Goal: Check status: Check status

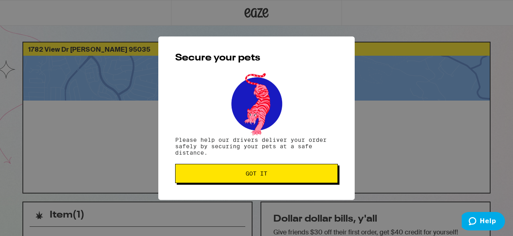
click at [287, 181] on button "Got it" at bounding box center [256, 173] width 163 height 19
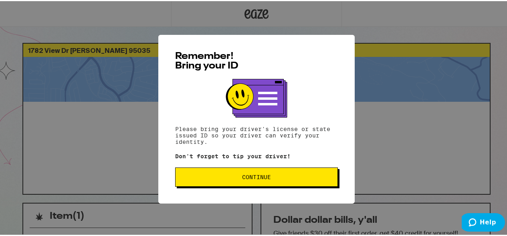
click at [291, 181] on button "Continue" at bounding box center [256, 175] width 163 height 19
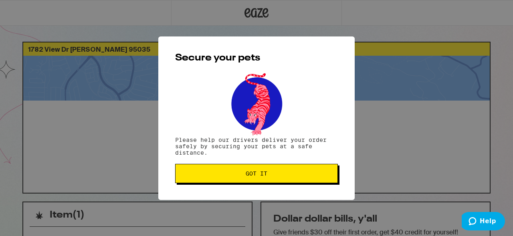
click at [288, 179] on button "Got it" at bounding box center [256, 173] width 163 height 19
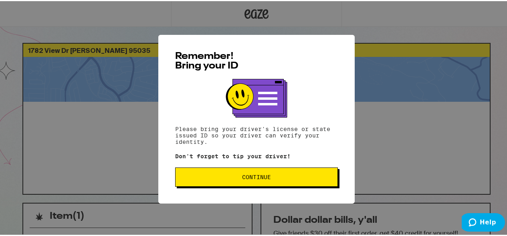
click at [300, 179] on span "Continue" at bounding box center [256, 176] width 149 height 6
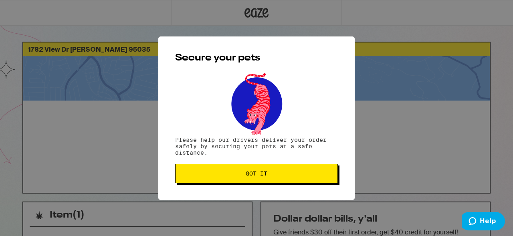
click at [300, 180] on button "Got it" at bounding box center [256, 173] width 163 height 19
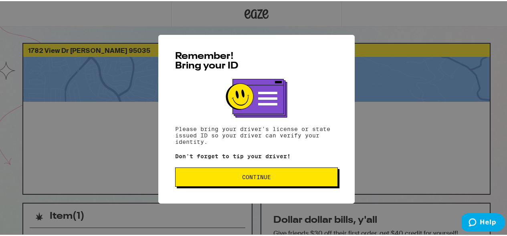
click at [302, 178] on span "Continue" at bounding box center [256, 176] width 149 height 6
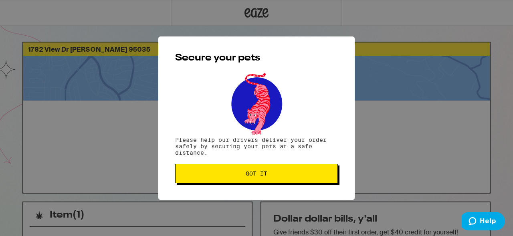
click at [302, 178] on button "Got it" at bounding box center [256, 173] width 163 height 19
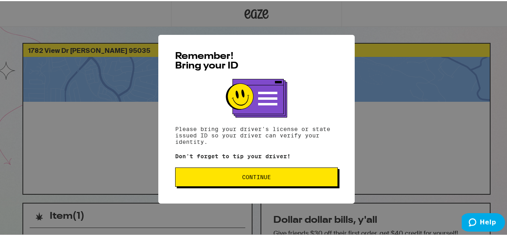
click at [253, 185] on button "Continue" at bounding box center [256, 175] width 163 height 19
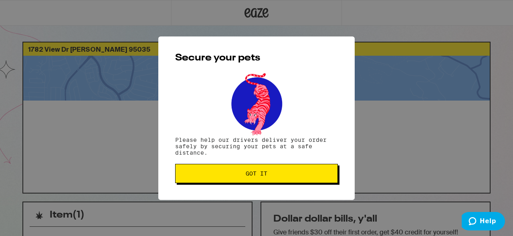
click at [260, 170] on button "Got it" at bounding box center [256, 173] width 163 height 19
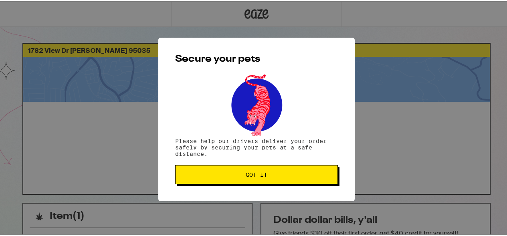
click at [273, 173] on span "Got it" at bounding box center [256, 174] width 149 height 6
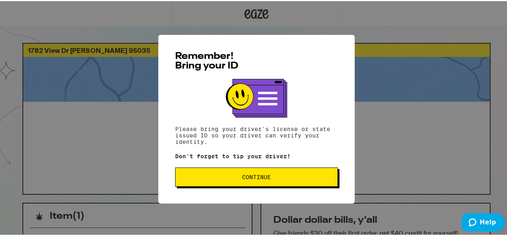
click at [280, 178] on span "Continue" at bounding box center [256, 176] width 149 height 6
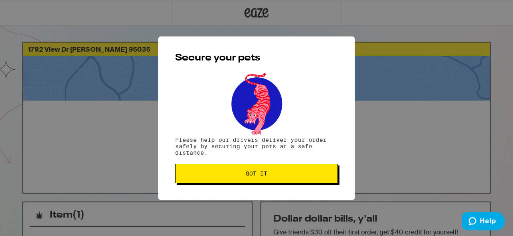
click at [281, 170] on button "Got it" at bounding box center [256, 173] width 163 height 19
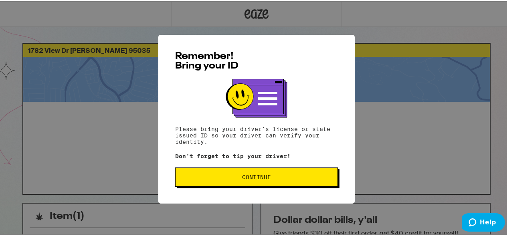
drag, startPoint x: 0, startPoint y: 0, endPoint x: 204, endPoint y: 179, distance: 271.2
click at [204, 179] on span "Continue" at bounding box center [256, 176] width 149 height 6
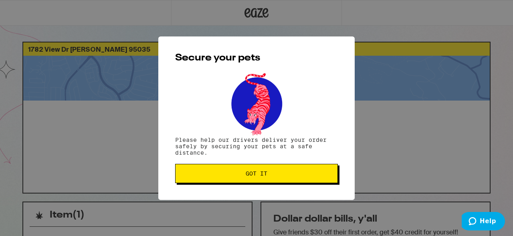
click at [195, 181] on button "Got it" at bounding box center [256, 173] width 163 height 19
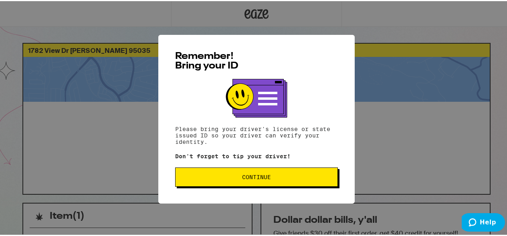
click at [293, 173] on button "Continue" at bounding box center [256, 175] width 163 height 19
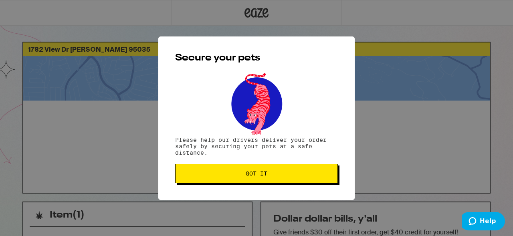
click at [295, 170] on button "Got it" at bounding box center [256, 173] width 163 height 19
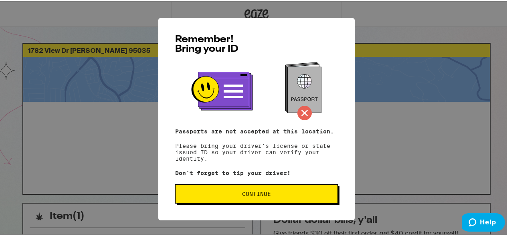
click at [314, 192] on span "Continue" at bounding box center [256, 193] width 149 height 6
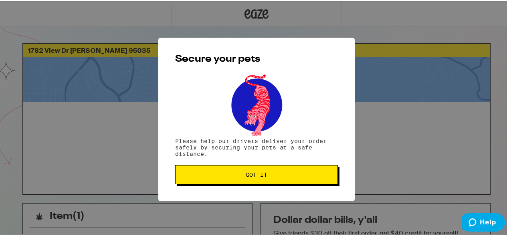
click at [289, 176] on span "Got it" at bounding box center [256, 174] width 149 height 6
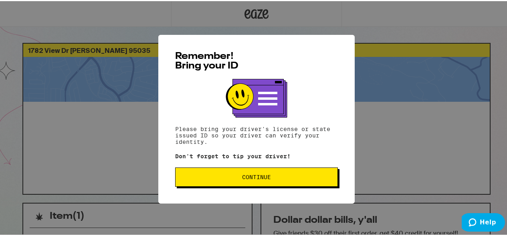
click at [213, 182] on button "Continue" at bounding box center [256, 175] width 163 height 19
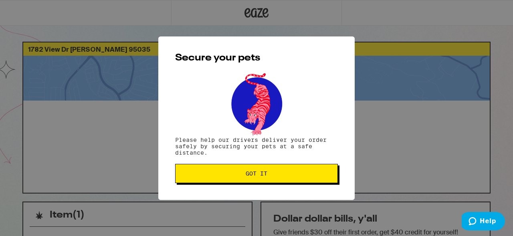
click at [213, 180] on button "Got it" at bounding box center [256, 173] width 163 height 19
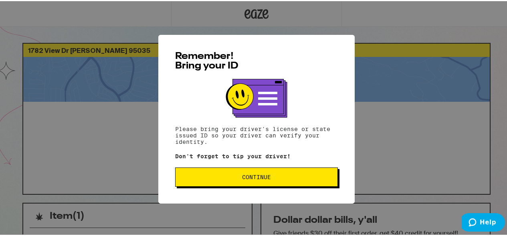
click at [229, 182] on button "Continue" at bounding box center [256, 175] width 163 height 19
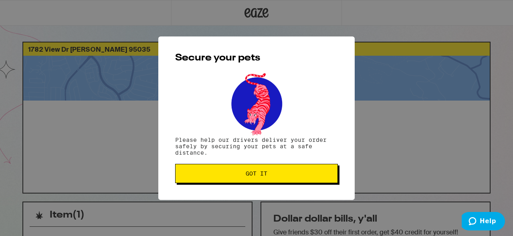
click at [229, 182] on button "Got it" at bounding box center [256, 173] width 163 height 19
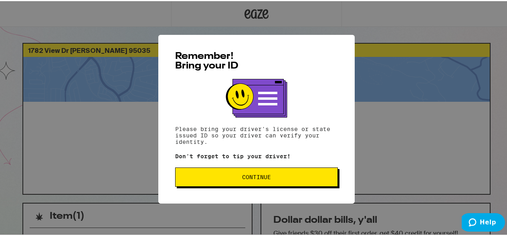
click at [236, 183] on button "Continue" at bounding box center [256, 175] width 163 height 19
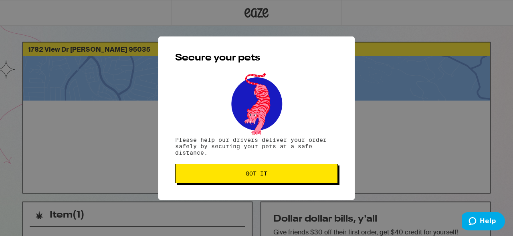
click at [236, 183] on button "Got it" at bounding box center [256, 173] width 163 height 19
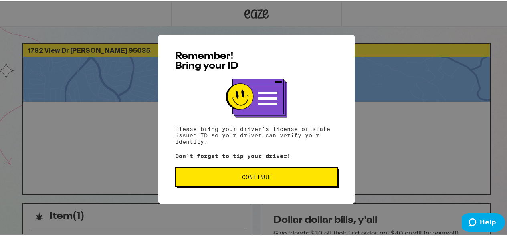
click at [277, 183] on button "Continue" at bounding box center [256, 175] width 163 height 19
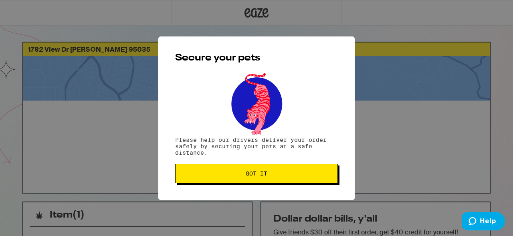
click at [277, 183] on button "Got it" at bounding box center [256, 173] width 163 height 19
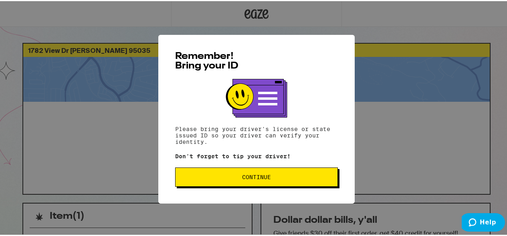
click at [313, 184] on button "Continue" at bounding box center [256, 175] width 163 height 19
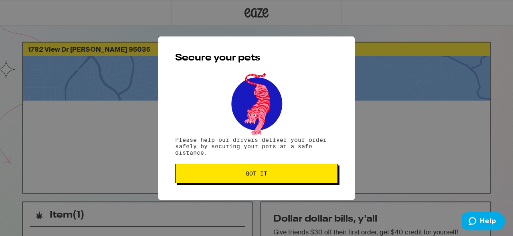
click at [308, 183] on button "Got it" at bounding box center [256, 173] width 163 height 19
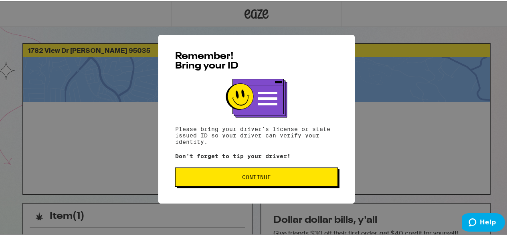
click at [323, 185] on button "Continue" at bounding box center [256, 175] width 163 height 19
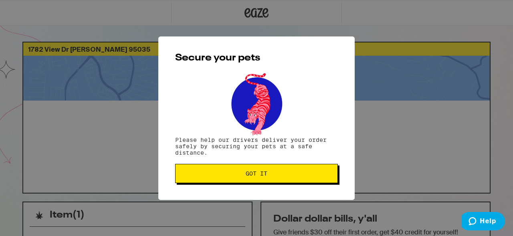
click at [316, 181] on button "Got it" at bounding box center [256, 173] width 163 height 19
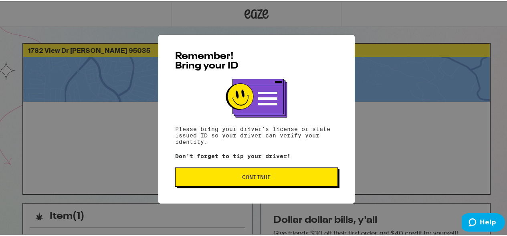
click at [234, 184] on button "Continue" at bounding box center [256, 175] width 163 height 19
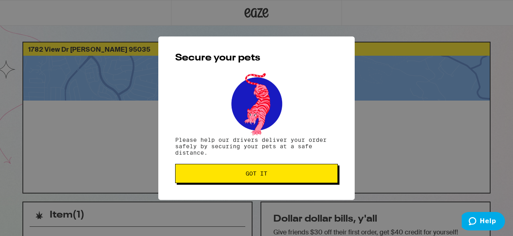
click at [231, 176] on span "Got it" at bounding box center [256, 174] width 149 height 6
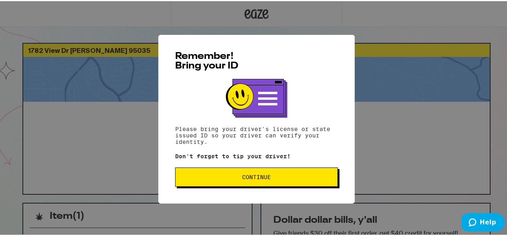
click at [291, 179] on span "Continue" at bounding box center [256, 176] width 149 height 6
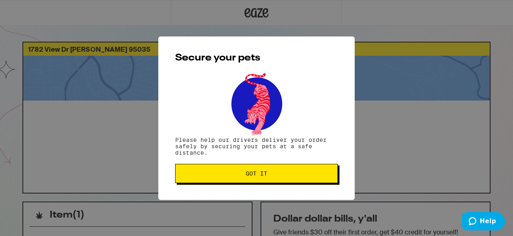
click at [291, 179] on button "Got it" at bounding box center [256, 173] width 163 height 19
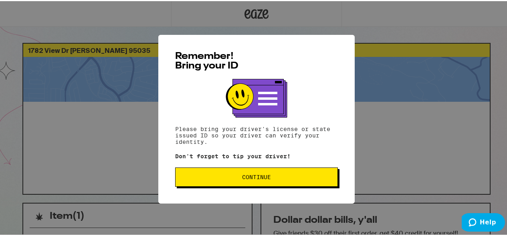
click at [288, 181] on button "Continue" at bounding box center [256, 175] width 163 height 19
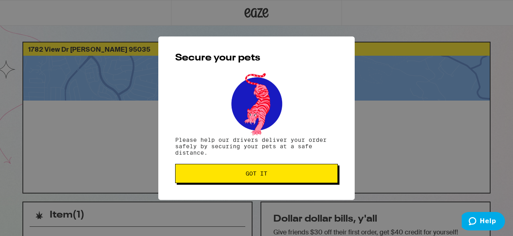
click at [288, 181] on button "Got it" at bounding box center [256, 173] width 163 height 19
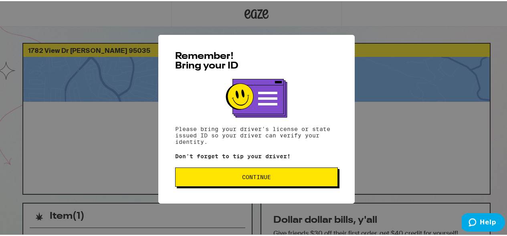
click at [283, 169] on button "Continue" at bounding box center [256, 175] width 163 height 19
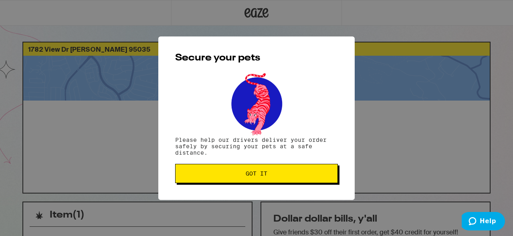
click at [283, 169] on button "Got it" at bounding box center [256, 173] width 163 height 19
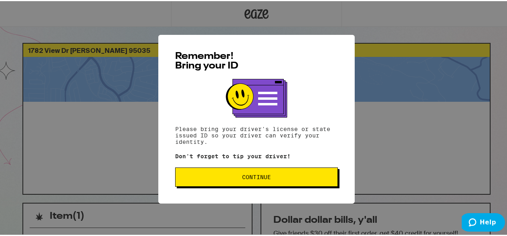
click at [258, 173] on button "Continue" at bounding box center [256, 175] width 163 height 19
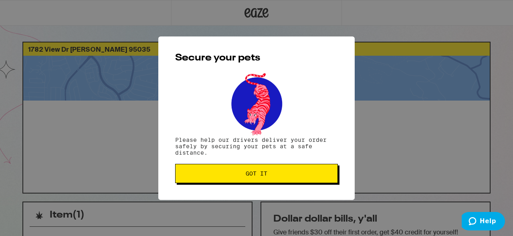
click at [260, 169] on button "Got it" at bounding box center [256, 173] width 163 height 19
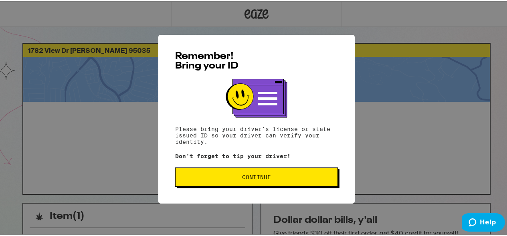
click at [311, 181] on button "Continue" at bounding box center [256, 175] width 163 height 19
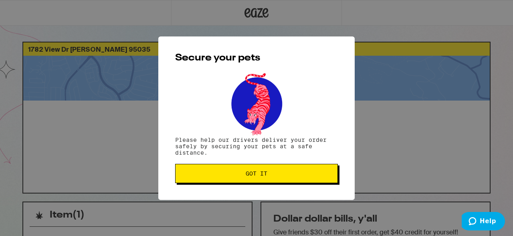
click at [311, 181] on button "Got it" at bounding box center [256, 173] width 163 height 19
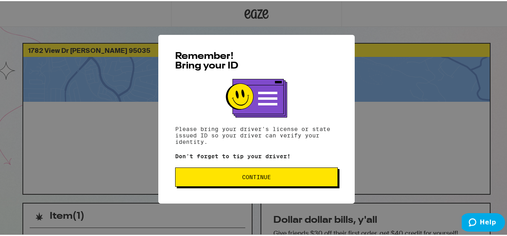
click at [319, 175] on span "Continue" at bounding box center [256, 176] width 149 height 6
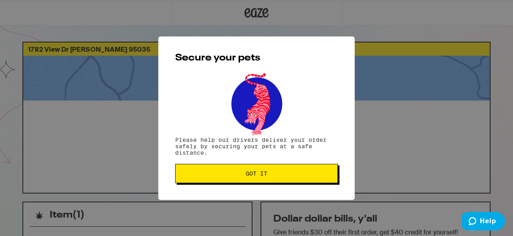
click at [319, 175] on span "Got it" at bounding box center [256, 174] width 149 height 6
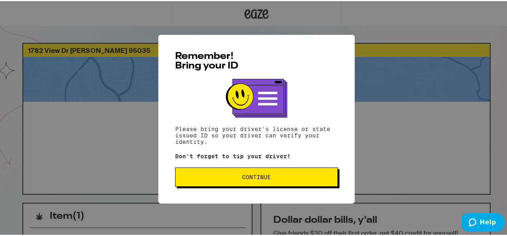
click at [264, 175] on span "Continue" at bounding box center [256, 176] width 29 height 6
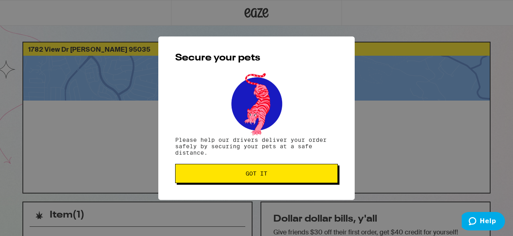
click at [269, 176] on span "Got it" at bounding box center [256, 174] width 149 height 6
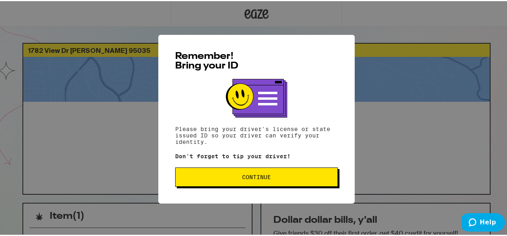
click at [239, 173] on button "Continue" at bounding box center [256, 175] width 163 height 19
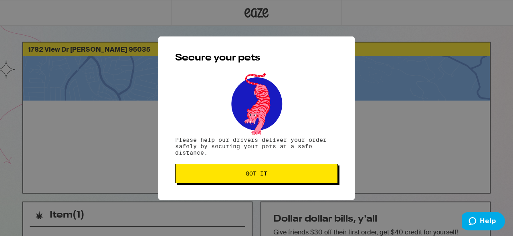
click at [241, 172] on span "Got it" at bounding box center [256, 174] width 149 height 6
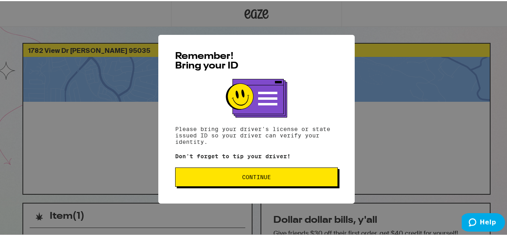
click at [201, 179] on span "Continue" at bounding box center [256, 176] width 149 height 6
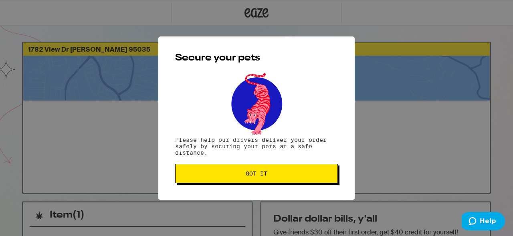
click at [200, 178] on button "Got it" at bounding box center [256, 173] width 163 height 19
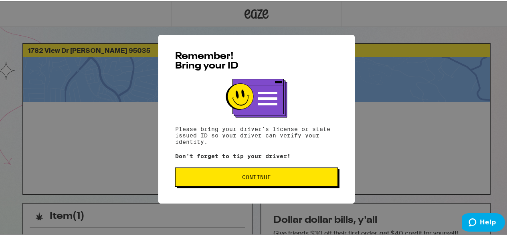
click at [280, 186] on button "Continue" at bounding box center [256, 175] width 163 height 19
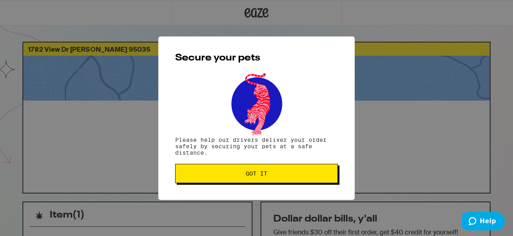
click at [280, 185] on div "Secure your pets Please help our drivers deliver your order safely by securing …" at bounding box center [256, 119] width 197 height 164
click at [284, 176] on span "Got it" at bounding box center [256, 174] width 149 height 6
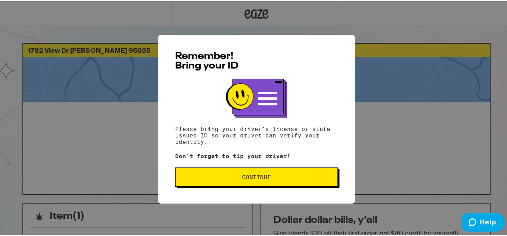
click at [235, 175] on span "Continue" at bounding box center [256, 176] width 149 height 6
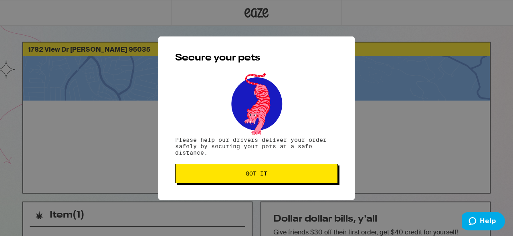
click at [236, 173] on span "Got it" at bounding box center [256, 174] width 149 height 6
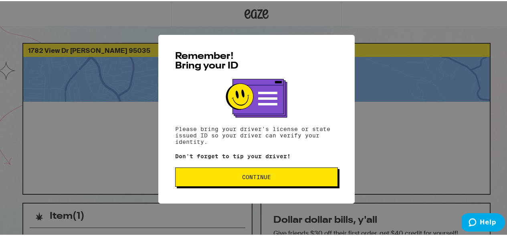
click at [309, 173] on button "Continue" at bounding box center [256, 175] width 163 height 19
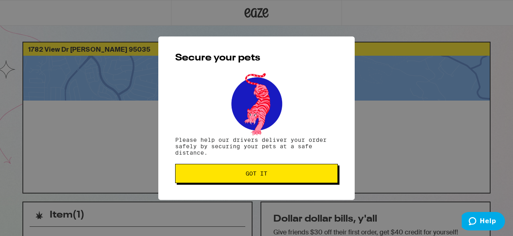
click at [298, 180] on button "Got it" at bounding box center [256, 173] width 163 height 19
